Goal: Information Seeking & Learning: Learn about a topic

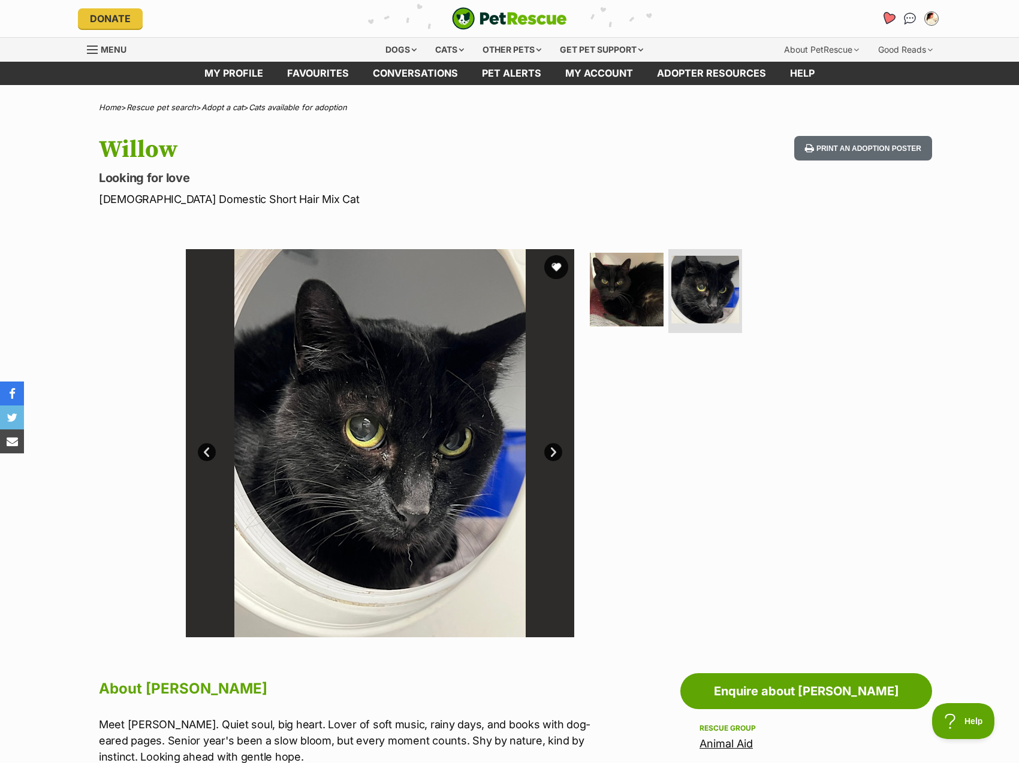
click at [886, 11] on link "Favourites" at bounding box center [888, 19] width 25 height 25
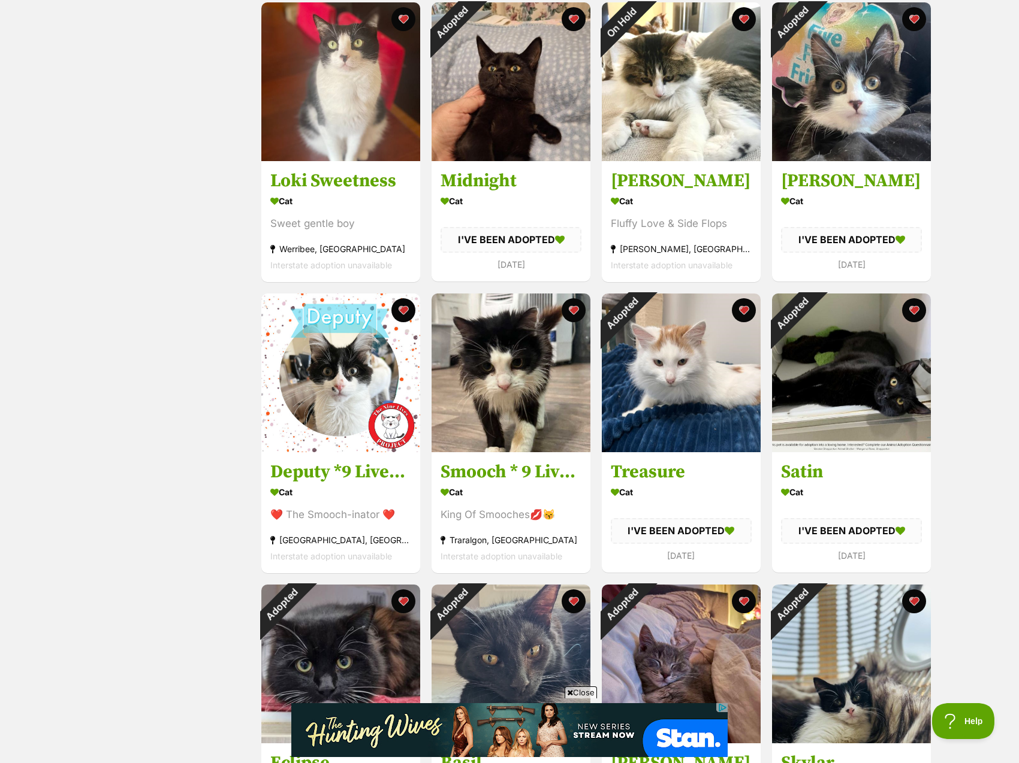
scroll to position [419, 0]
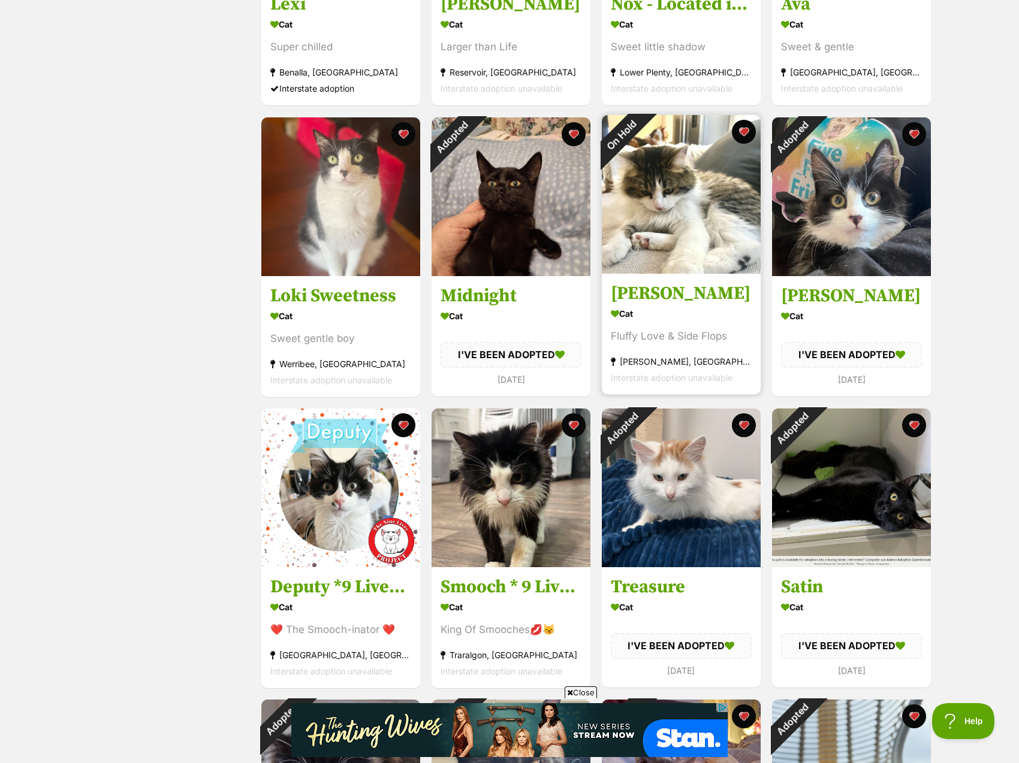
click at [713, 221] on img at bounding box center [681, 194] width 159 height 159
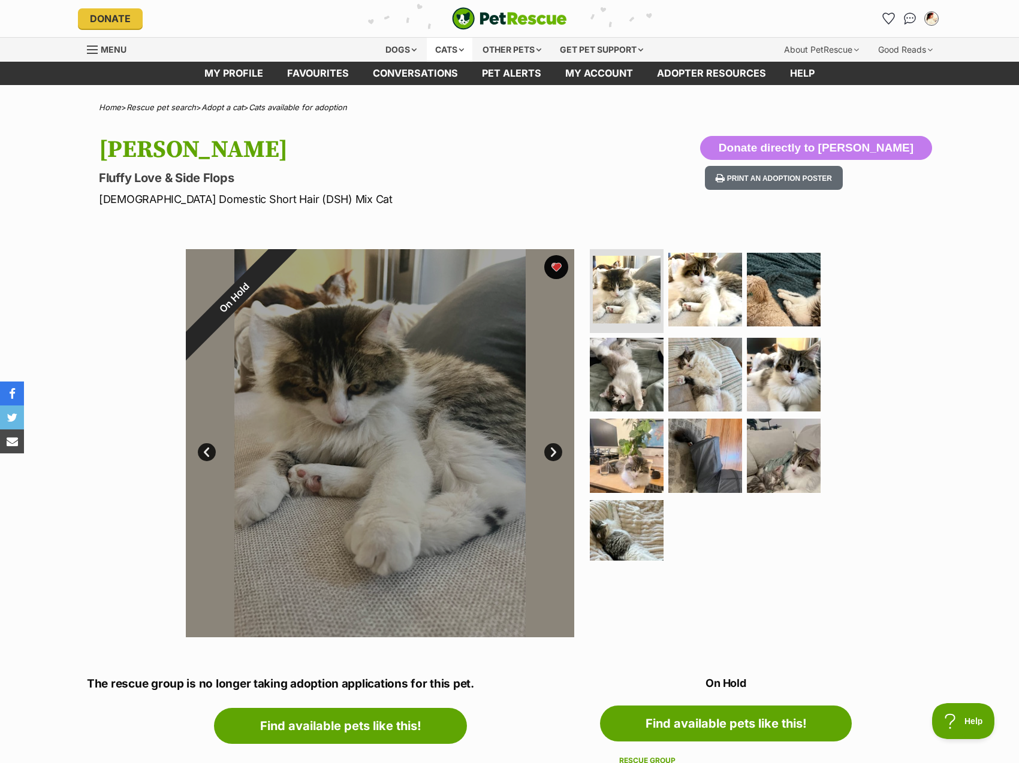
click at [447, 44] on div "Cats" at bounding box center [450, 50] width 46 height 24
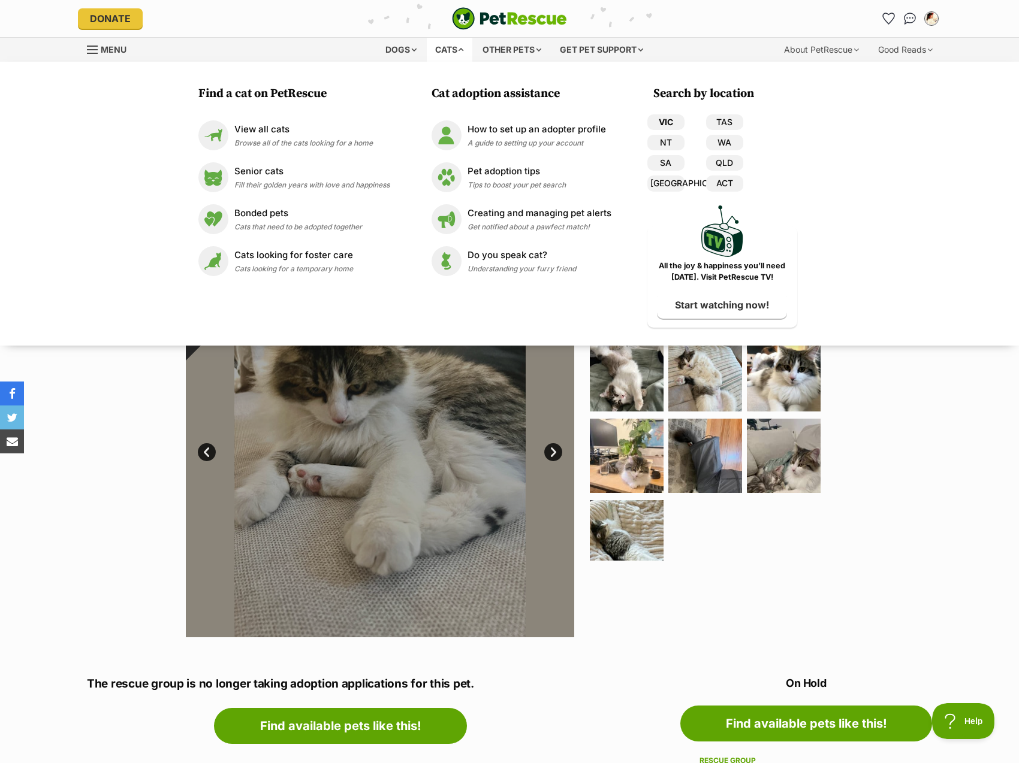
click at [667, 119] on link "VIC" at bounding box center [665, 122] width 37 height 16
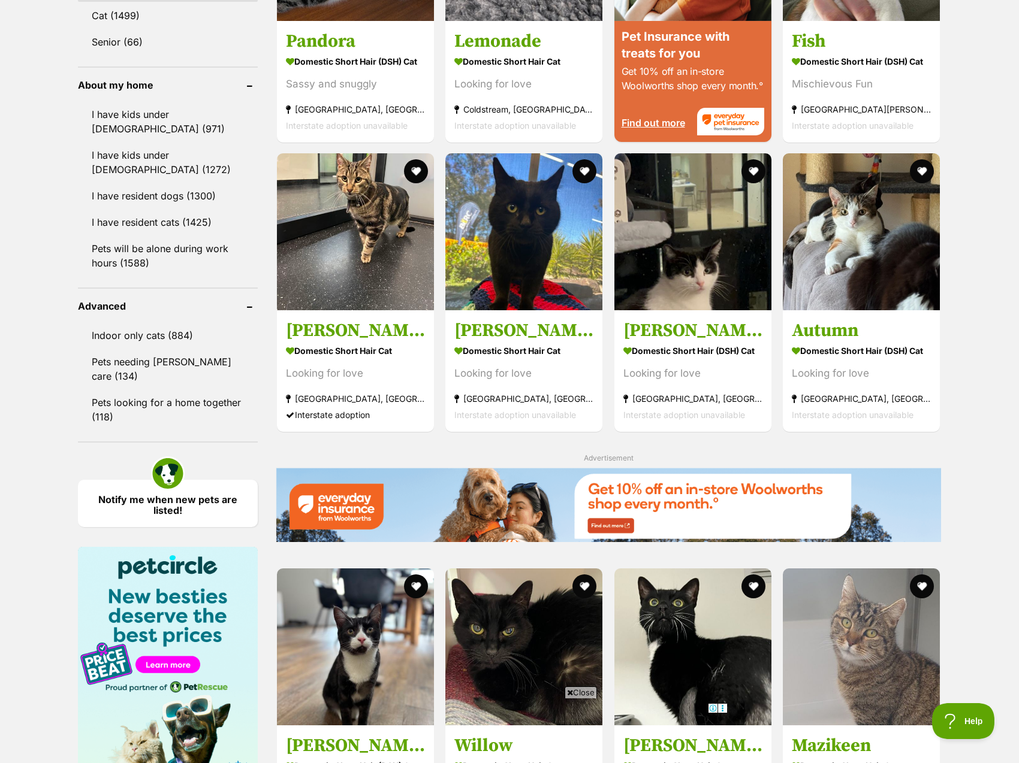
scroll to position [1558, 0]
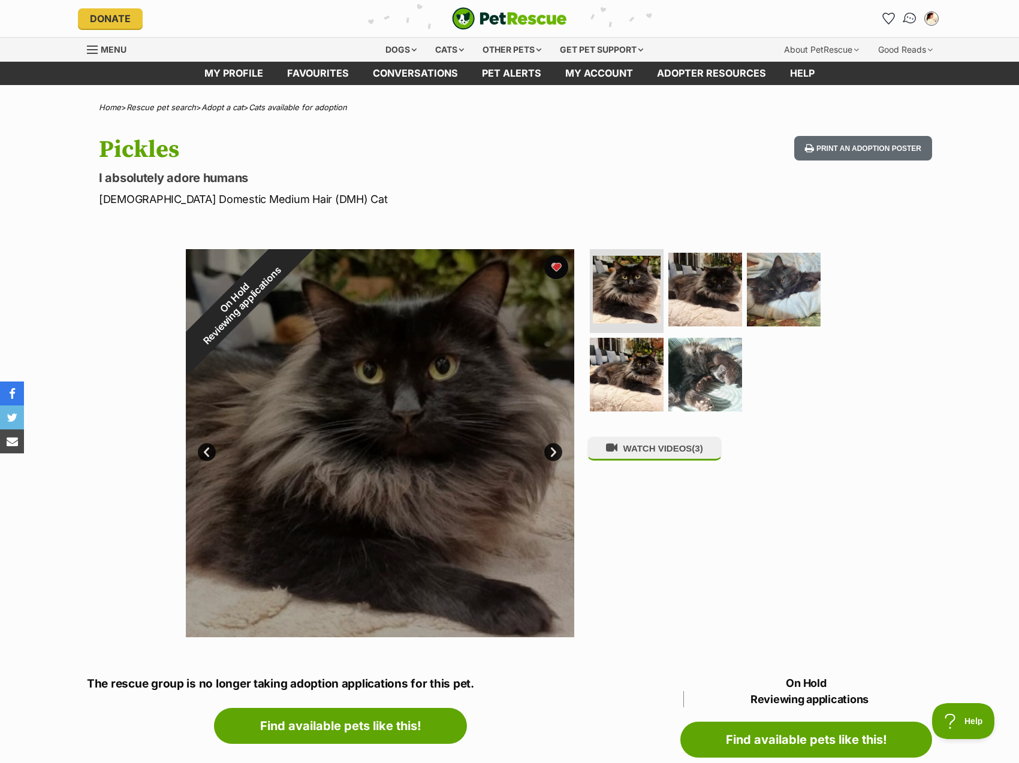
click at [903, 11] on link "Conversations" at bounding box center [909, 19] width 25 height 25
click at [886, 17] on icon "Favourites" at bounding box center [888, 18] width 14 height 14
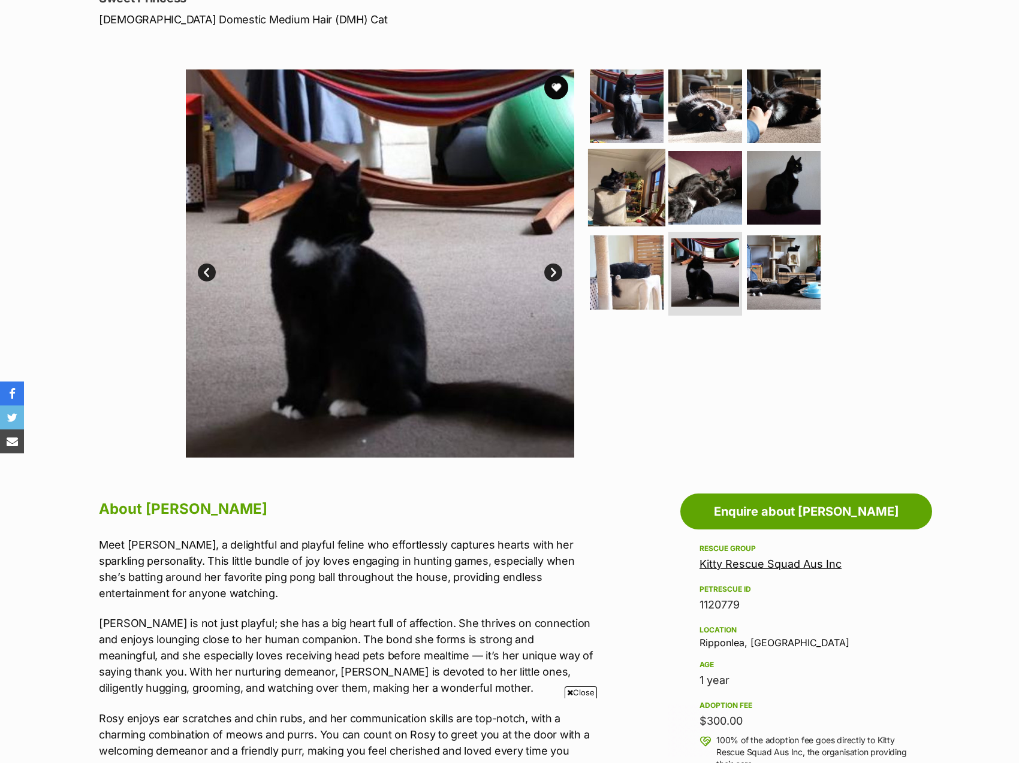
click at [629, 219] on img at bounding box center [626, 187] width 77 height 77
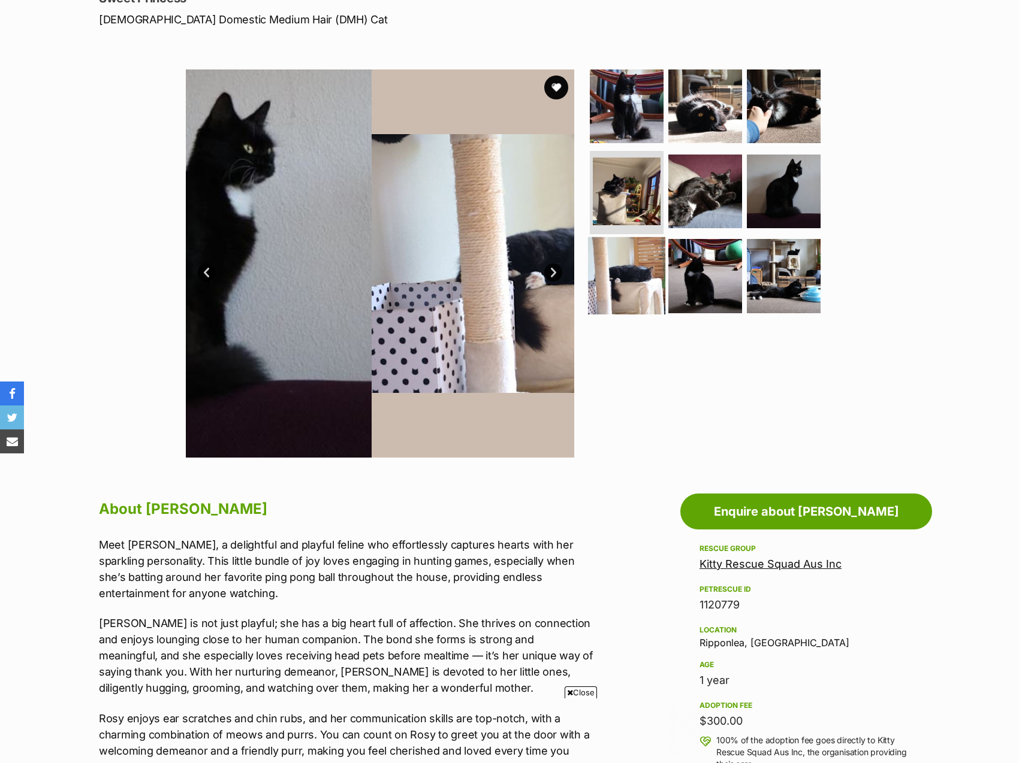
drag, startPoint x: 651, startPoint y: 336, endPoint x: 635, endPoint y: 281, distance: 57.5
click at [651, 334] on div at bounding box center [710, 264] width 246 height 388
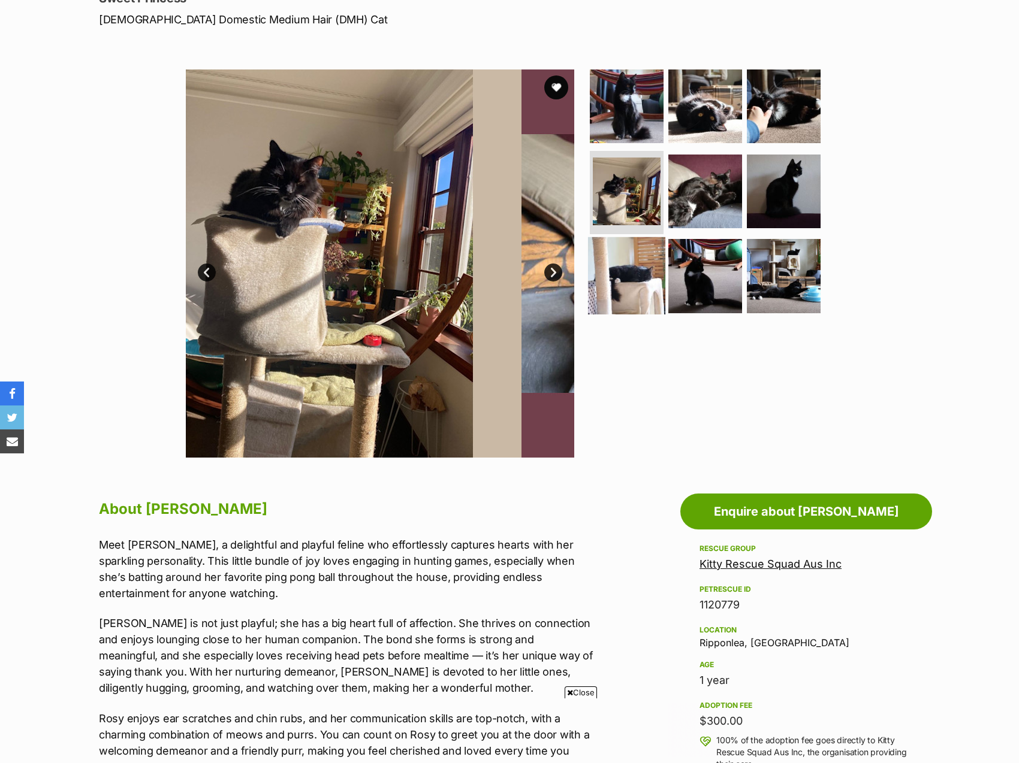
click at [635, 281] on img at bounding box center [626, 275] width 77 height 77
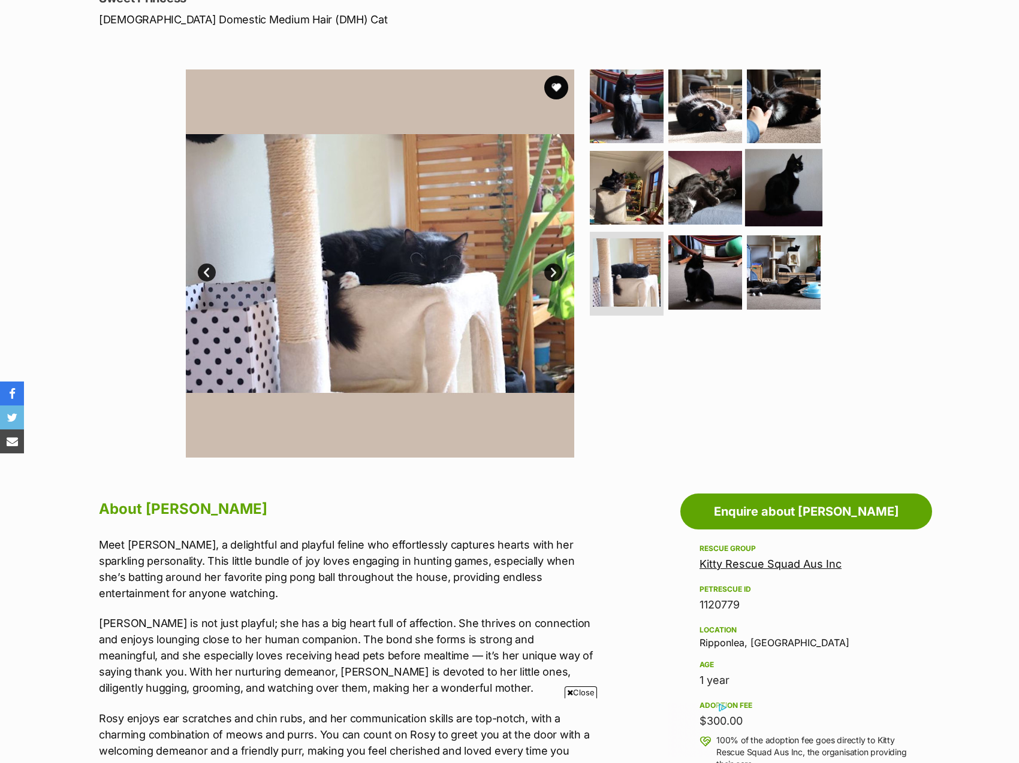
click at [786, 176] on img at bounding box center [783, 187] width 77 height 77
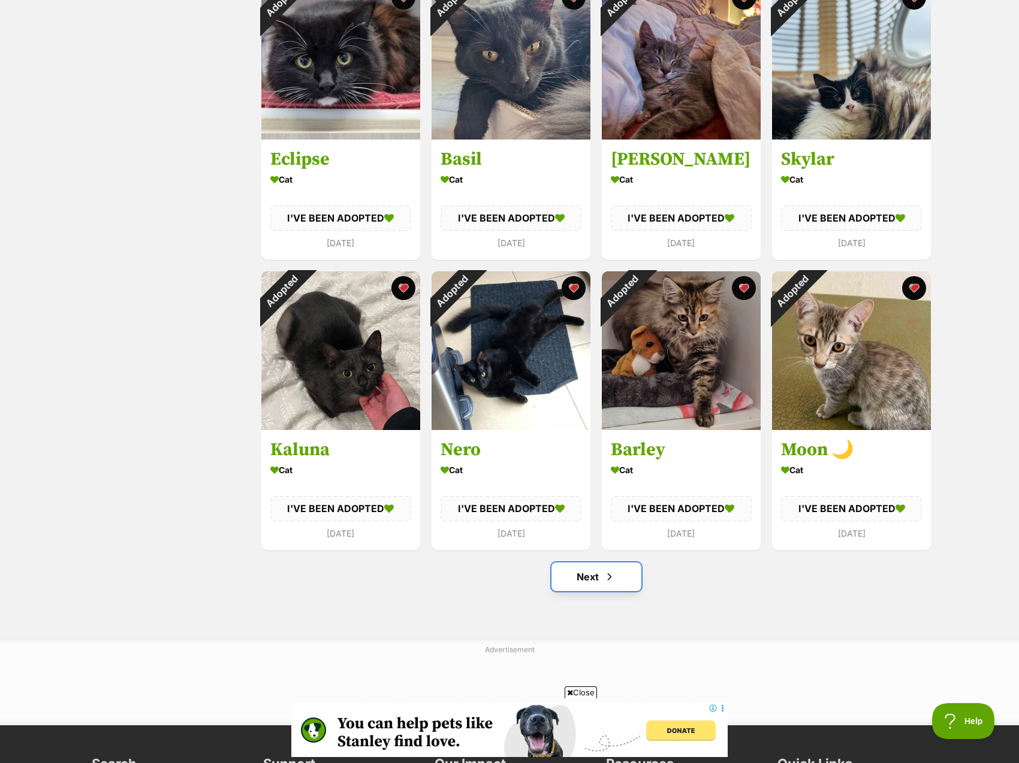
click at [605, 578] on span "Next page" at bounding box center [609, 577] width 12 height 14
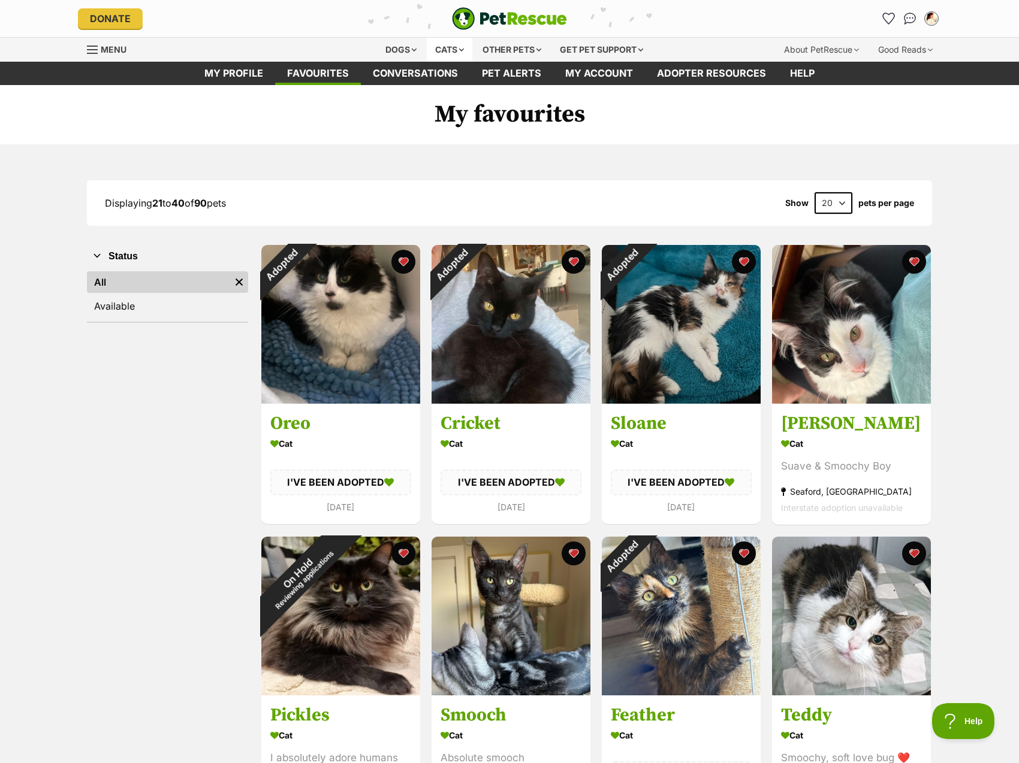
click at [433, 44] on div "Cats" at bounding box center [450, 50] width 46 height 24
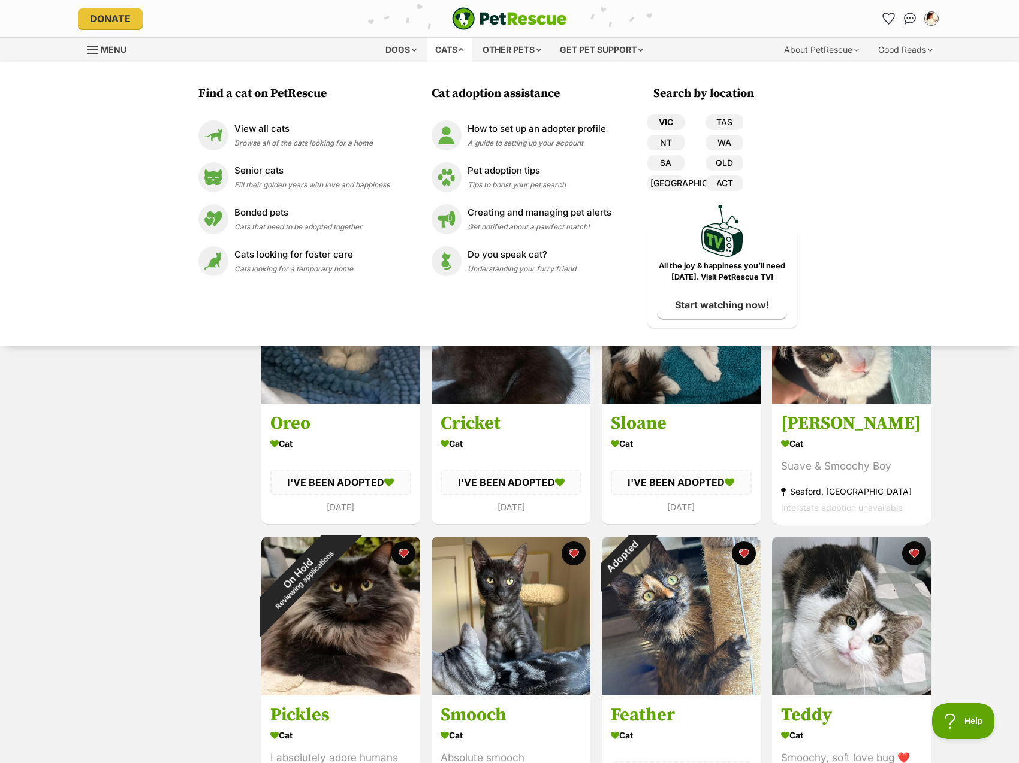
click at [666, 123] on link "VIC" at bounding box center [665, 122] width 37 height 16
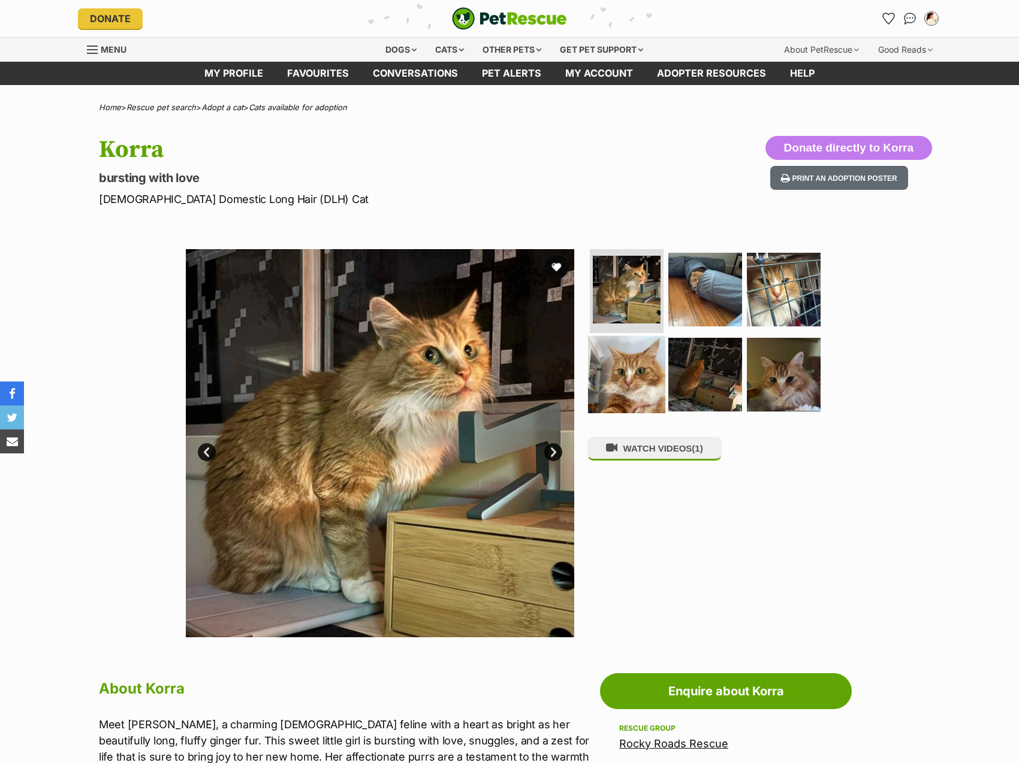
click at [629, 379] on img at bounding box center [626, 374] width 77 height 77
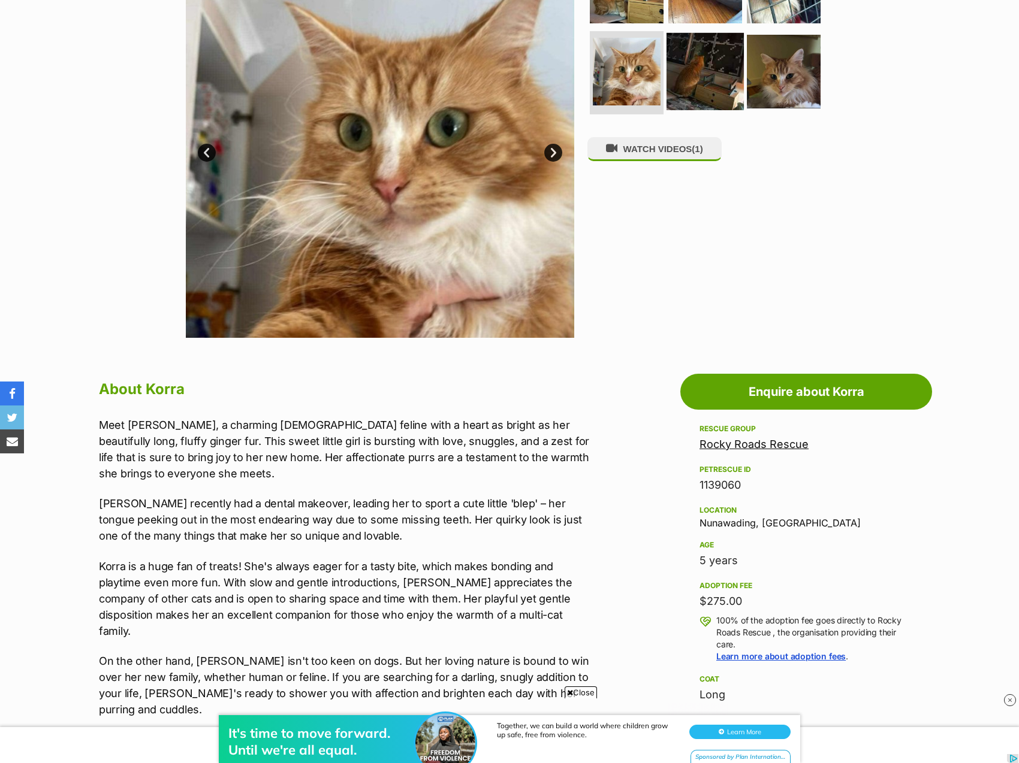
click at [705, 52] on img at bounding box center [704, 70] width 77 height 77
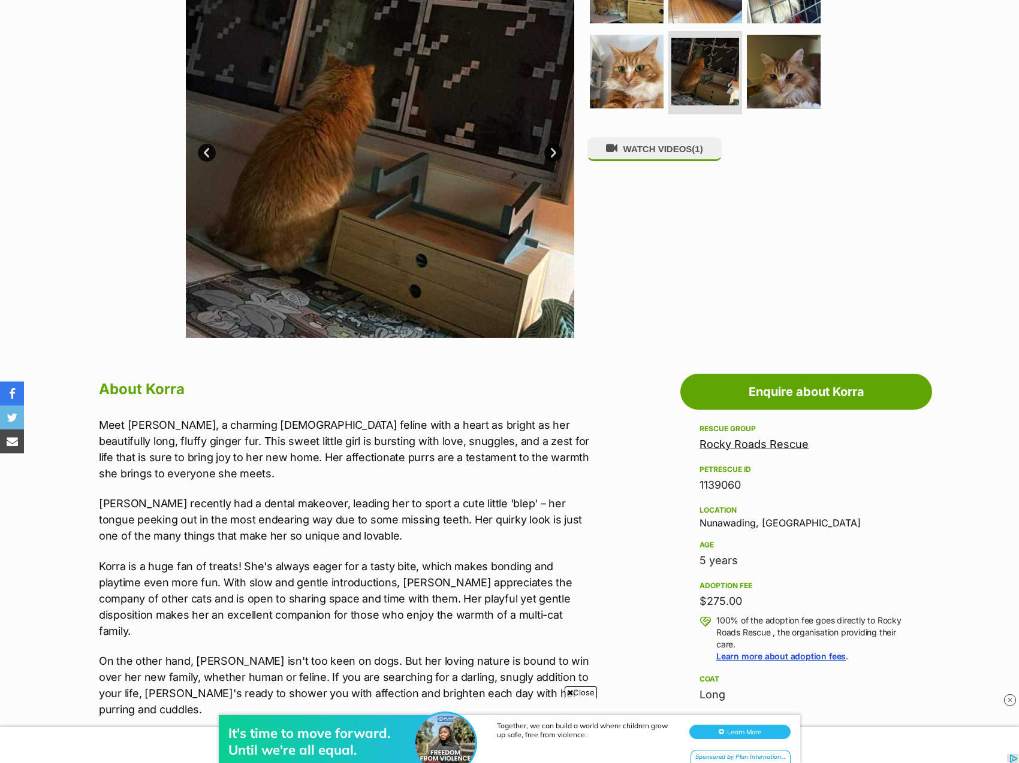
click at [742, 59] on ul at bounding box center [710, 35] width 246 height 170
click at [759, 59] on img at bounding box center [783, 70] width 77 height 77
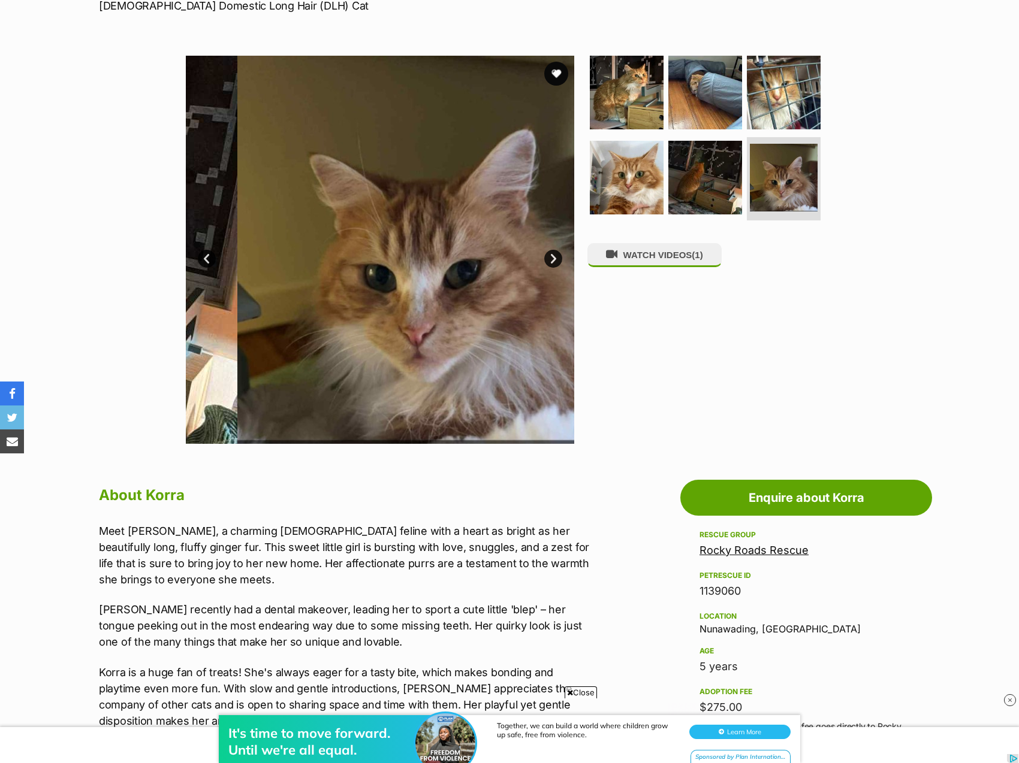
scroll to position [120, 0]
